Goal: Contribute content

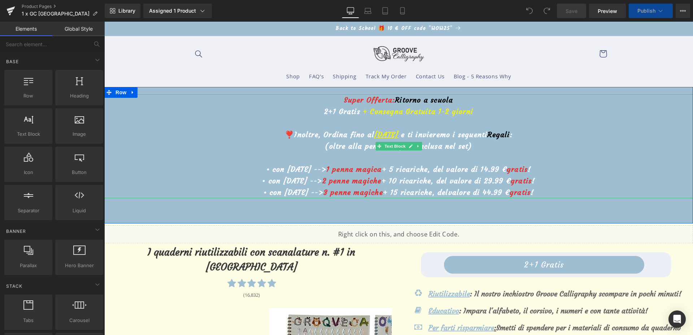
click at [374, 131] on u "[DATE]" at bounding box center [386, 134] width 24 height 9
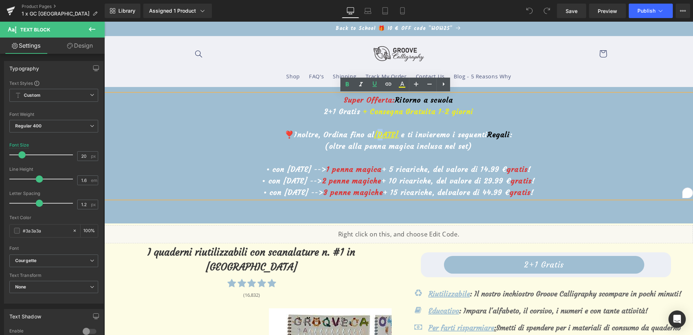
drag, startPoint x: 371, startPoint y: 132, endPoint x: 370, endPoint y: 135, distance: 3.8
click at [374, 135] on u "[DATE]" at bounding box center [386, 134] width 24 height 9
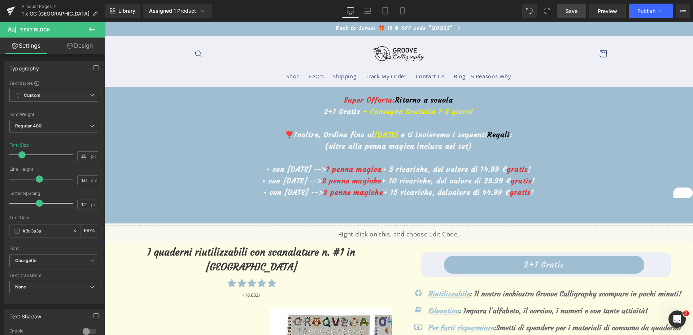
drag, startPoint x: 443, startPoint y: 29, endPoint x: 562, endPoint y: 6, distance: 121.7
click at [562, 6] on link "Save" at bounding box center [571, 11] width 29 height 14
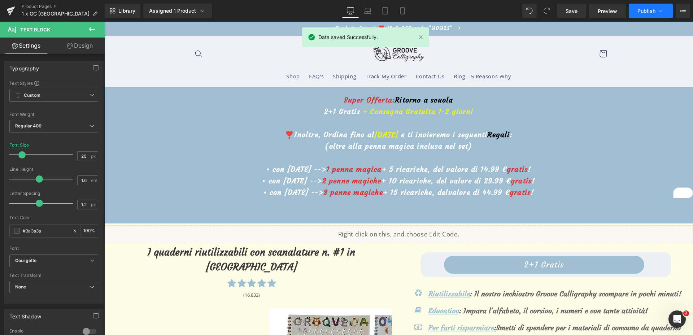
click at [642, 15] on button "Publish" at bounding box center [651, 11] width 44 height 14
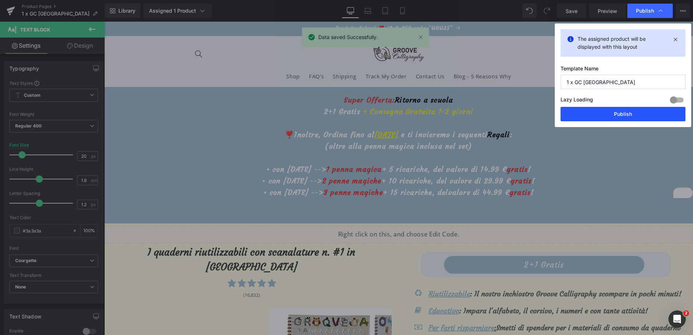
click at [607, 110] on button "Publish" at bounding box center [623, 114] width 125 height 14
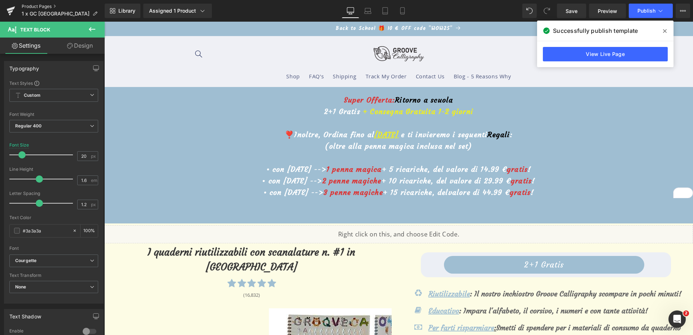
click at [32, 4] on link "Product Pages" at bounding box center [63, 7] width 83 height 6
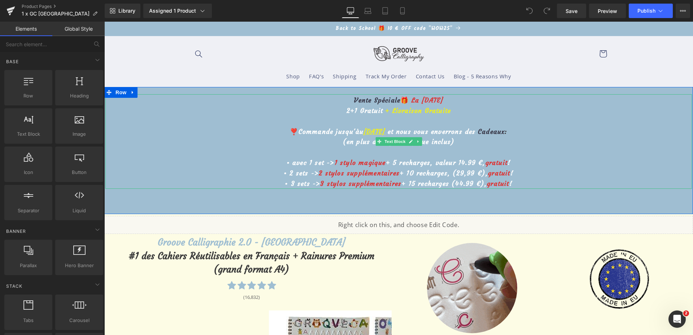
click at [363, 132] on u "14 octobre" at bounding box center [374, 131] width 22 height 8
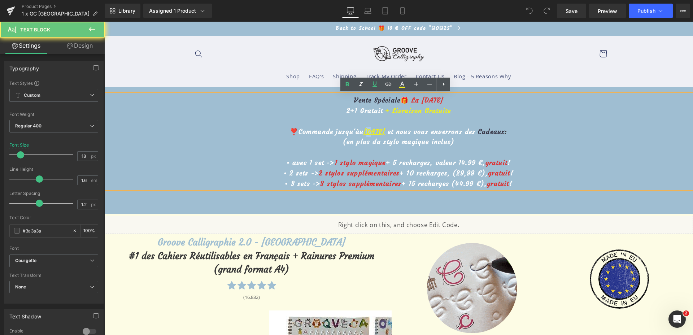
click at [363, 132] on u "14 octobre" at bounding box center [374, 131] width 22 height 8
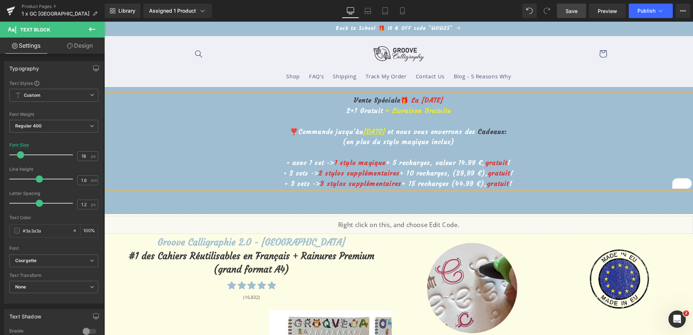
click at [563, 12] on link "Save" at bounding box center [571, 11] width 29 height 14
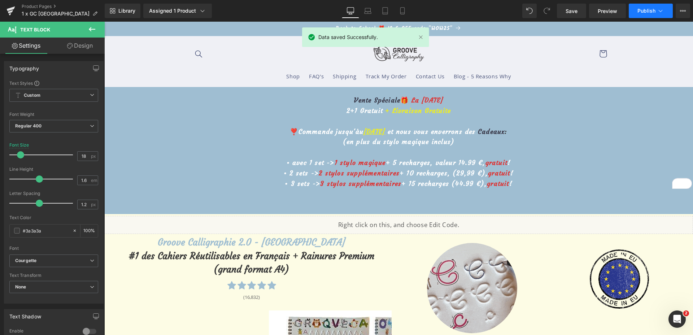
click at [654, 8] on span "Publish" at bounding box center [646, 11] width 18 height 6
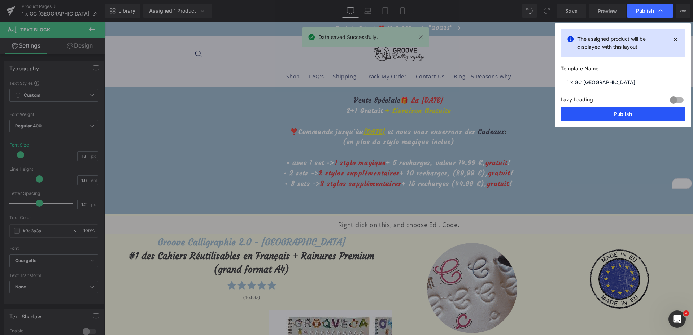
click at [623, 111] on button "Publish" at bounding box center [623, 114] width 125 height 14
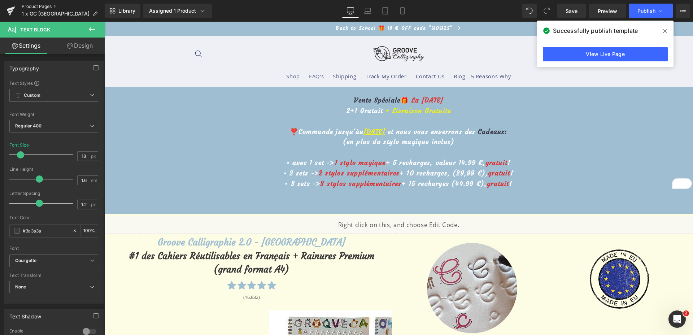
click at [24, 4] on link "Product Pages" at bounding box center [63, 7] width 83 height 6
